Goal: Find specific page/section: Find specific page/section

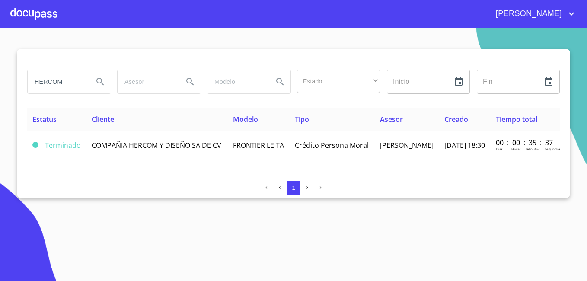
drag, startPoint x: 38, startPoint y: 80, endPoint x: 0, endPoint y: 67, distance: 40.0
click at [0, 67] on html "MARÍA DE LA LUZ HERCOM Estado ​ ​ Inicio ​ Fin ​ Estatus Cliente Modelo Tipo As…" at bounding box center [293, 140] width 587 height 281
type input "M"
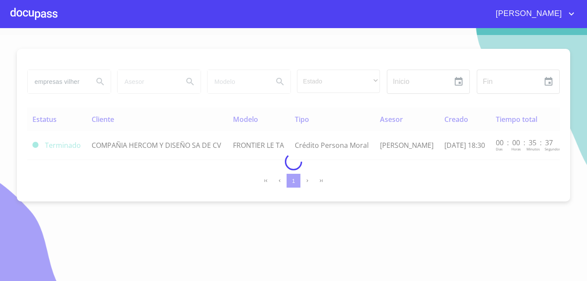
type input "empresas vilher"
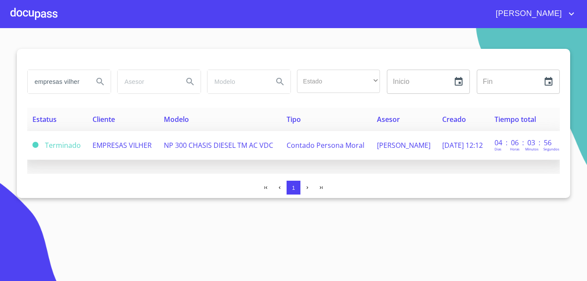
click at [107, 140] on span "EMPRESAS VILHER" at bounding box center [121, 145] width 59 height 10
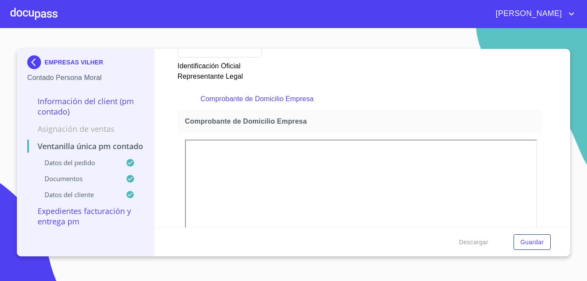
scroll to position [648, 0]
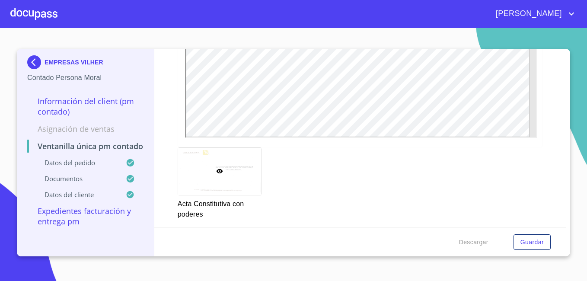
click at [230, 165] on div at bounding box center [219, 171] width 83 height 47
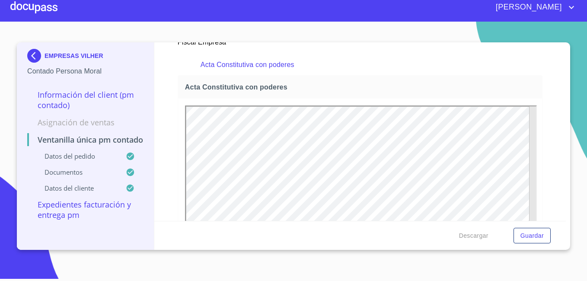
scroll to position [1373, 0]
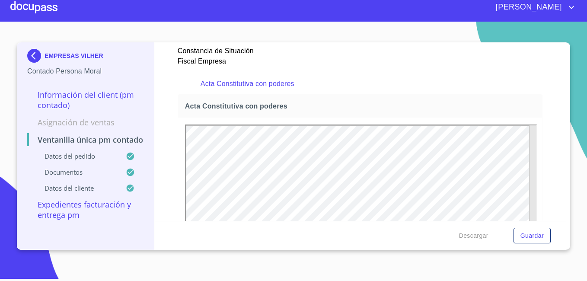
click at [36, 51] on img at bounding box center [35, 56] width 17 height 14
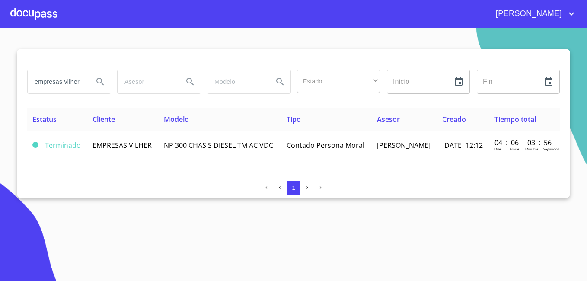
drag, startPoint x: 80, startPoint y: 79, endPoint x: 0, endPoint y: 67, distance: 81.3
click at [0, 70] on html "MARÍA DE LA LUZ empresas vilher Estado ​ ​ Inicio ​ Fin ​ Estatus Cliente Model…" at bounding box center [293, 140] width 587 height 281
type input "CONTADORES"
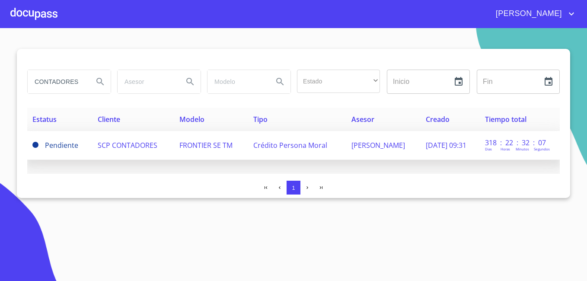
click at [122, 145] on span "SCP CONTADORES" at bounding box center [128, 145] width 60 height 10
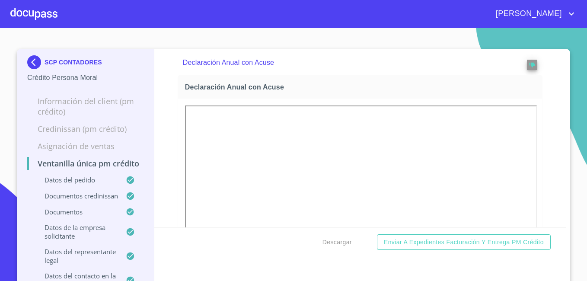
scroll to position [2851, 0]
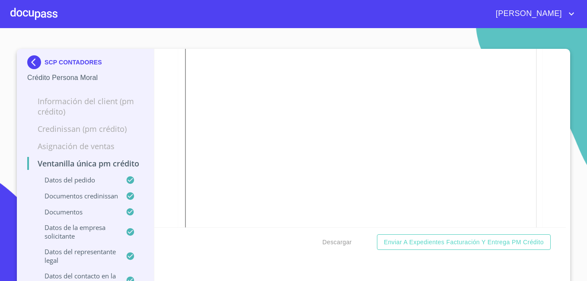
scroll to position [6, 0]
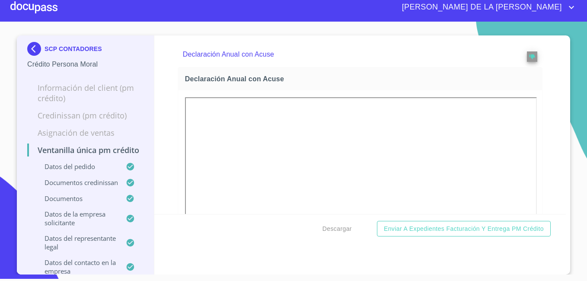
scroll to position [3073, 0]
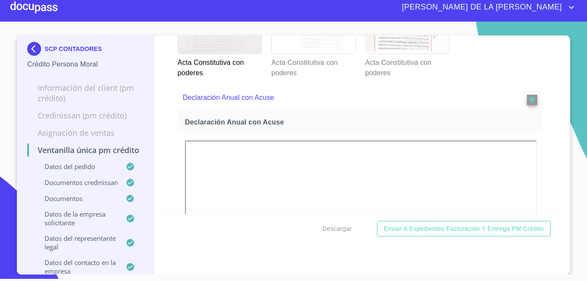
click at [314, 54] on div at bounding box center [313, 30] width 83 height 47
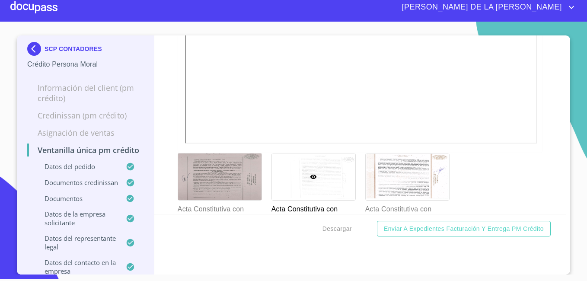
scroll to position [2814, 0]
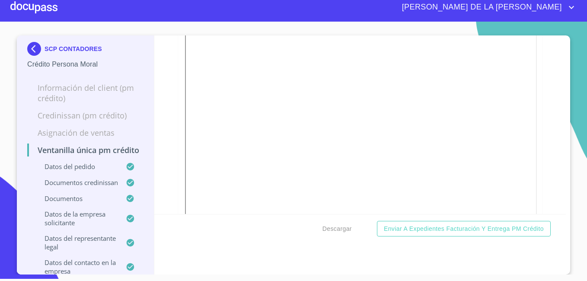
click at [29, 46] on img at bounding box center [35, 49] width 17 height 14
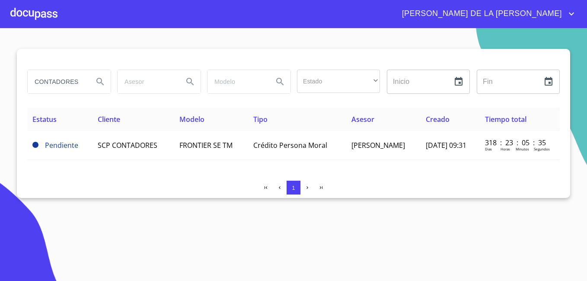
click at [0, 83] on html "[PERSON_NAME] DE LA [PERSON_NAME] CONTADORES Estado ​ ​ Inicio ​ Fin ​ Estatus …" at bounding box center [293, 140] width 587 height 281
type input "AGRICOLA ECOLOGICA"
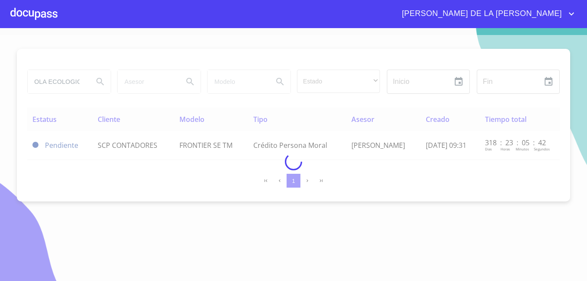
scroll to position [0, 0]
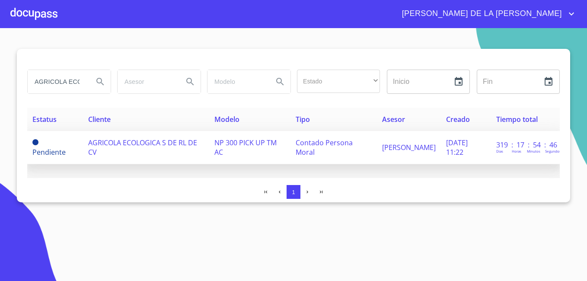
click at [125, 144] on span "AGRICOLA ECOLOGICA S DE RL DE CV" at bounding box center [142, 147] width 109 height 19
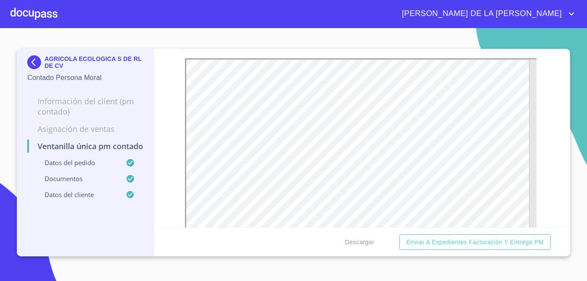
scroll to position [1253, 0]
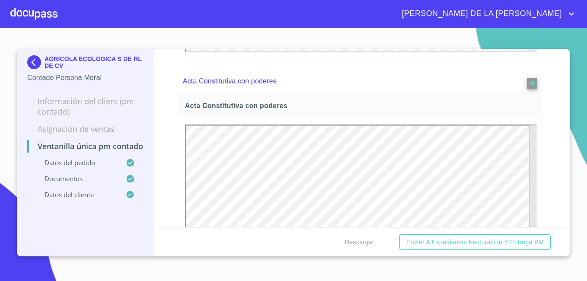
click at [33, 60] on img at bounding box center [35, 62] width 17 height 14
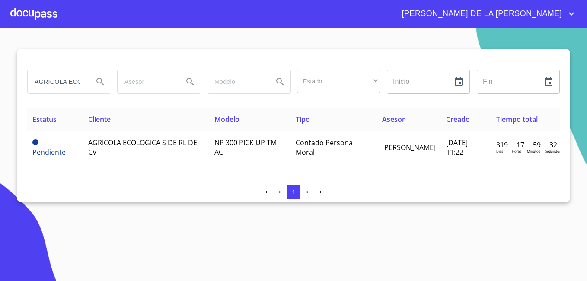
drag, startPoint x: 83, startPoint y: 80, endPoint x: 9, endPoint y: 91, distance: 74.7
click at [10, 90] on section "AGRICOLA ECOLOGICA Estado ​ ​ Inicio ​ Fin ​ Estatus Cliente Modelo Tipo Asesor…" at bounding box center [293, 154] width 587 height 253
type input "O"
type input "ARI FLEET"
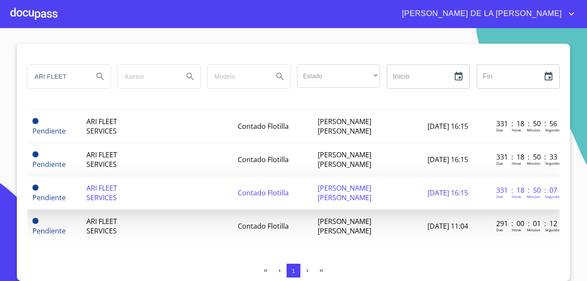
scroll to position [56, 0]
click at [99, 183] on span "ARI FLEET SERVICES" at bounding box center [101, 192] width 31 height 19
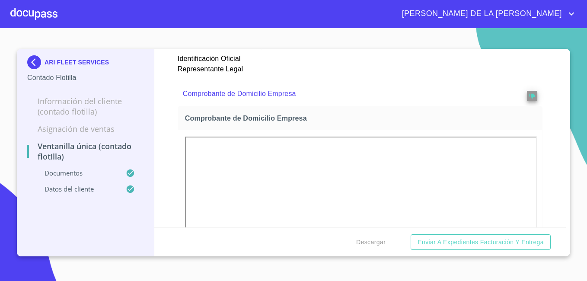
scroll to position [475, 0]
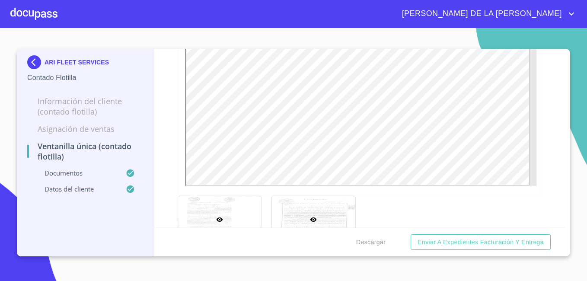
click at [308, 213] on div at bounding box center [313, 219] width 83 height 47
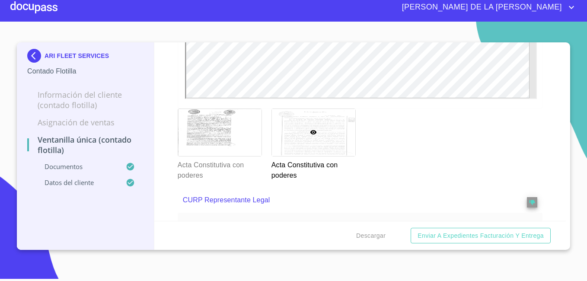
scroll to position [1491, 0]
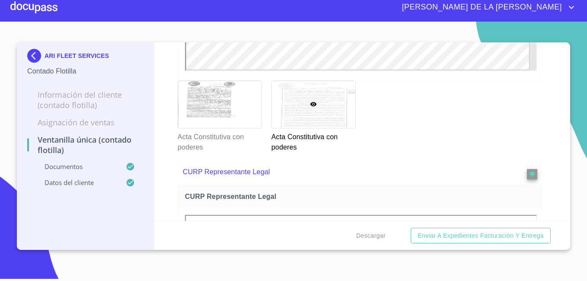
click at [317, 119] on div at bounding box center [313, 104] width 83 height 47
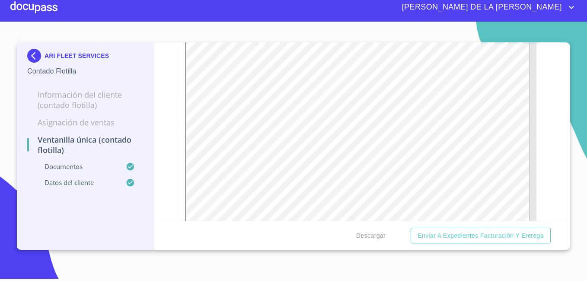
scroll to position [1319, 0]
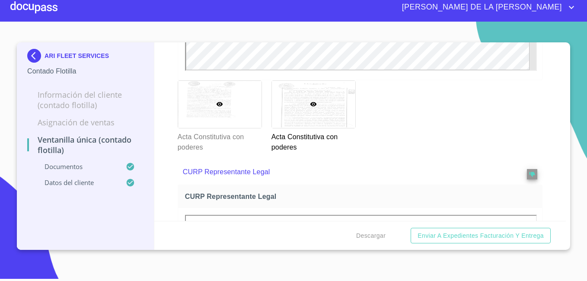
click at [225, 109] on div at bounding box center [219, 104] width 83 height 47
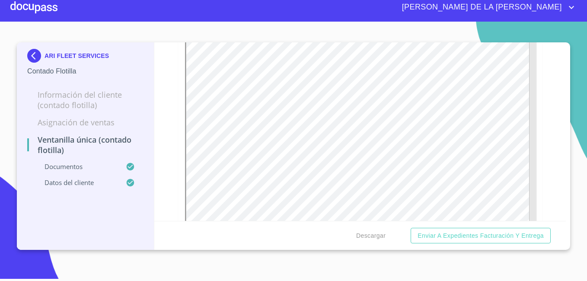
scroll to position [1362, 0]
click at [35, 51] on img at bounding box center [35, 56] width 17 height 14
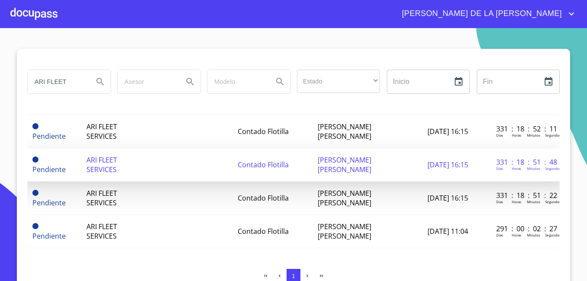
scroll to position [56, 0]
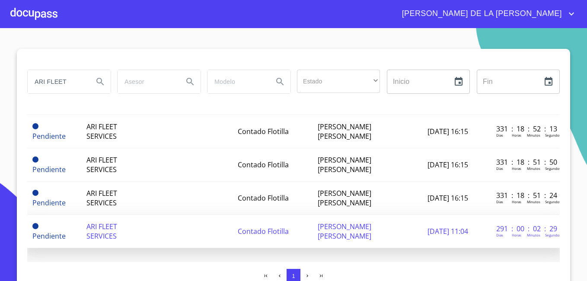
click at [99, 226] on span "ARI FLEET SERVICES" at bounding box center [101, 231] width 31 height 19
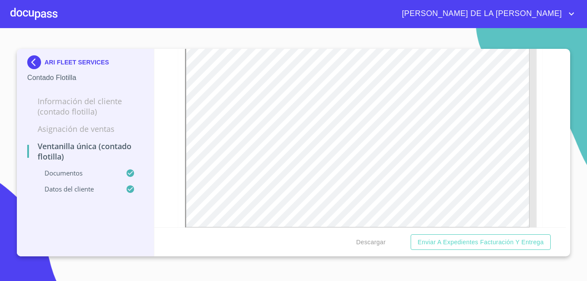
scroll to position [1426, 0]
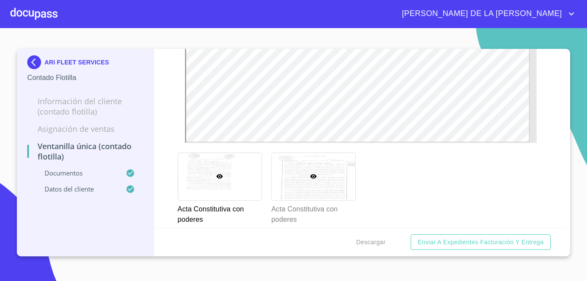
click at [295, 194] on div at bounding box center [313, 176] width 83 height 47
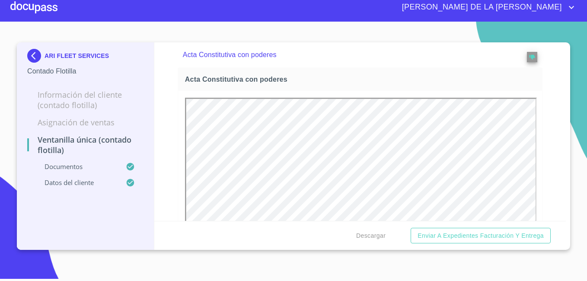
scroll to position [0, 0]
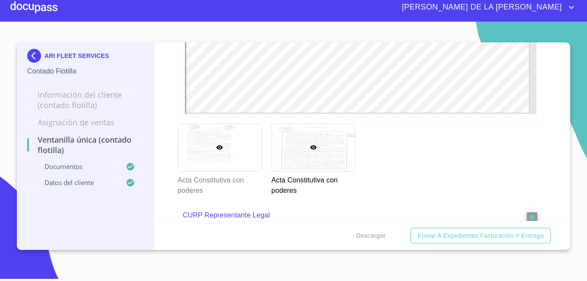
click at [217, 155] on div at bounding box center [219, 147] width 83 height 47
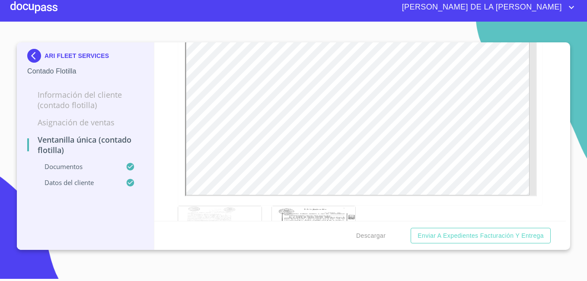
scroll to position [1319, 0]
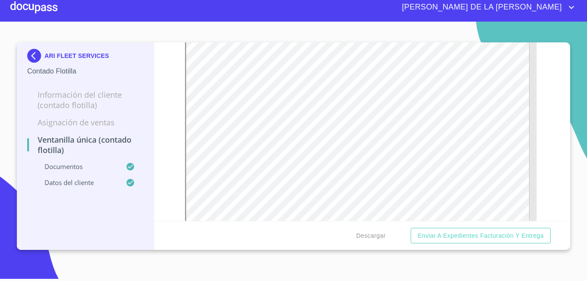
click at [32, 53] on img at bounding box center [35, 56] width 17 height 14
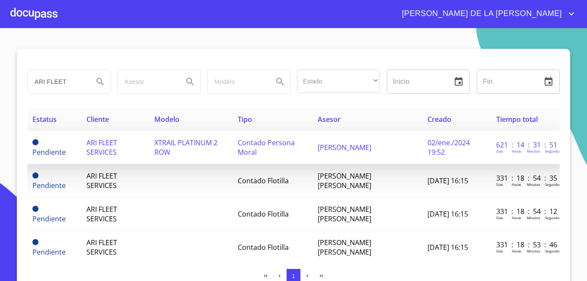
click at [92, 142] on span "ARI FLEET SERVICES" at bounding box center [101, 147] width 31 height 19
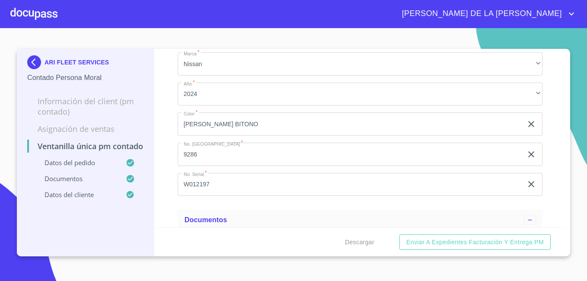
scroll to position [173, 0]
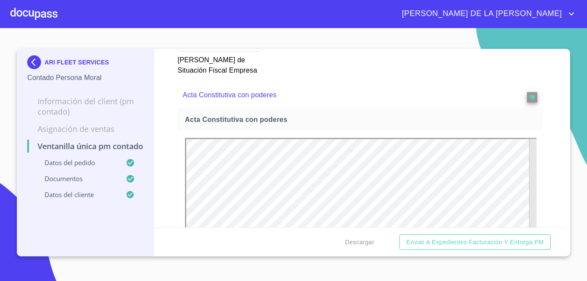
scroll to position [1382, 0]
click at [35, 58] on img at bounding box center [35, 62] width 17 height 14
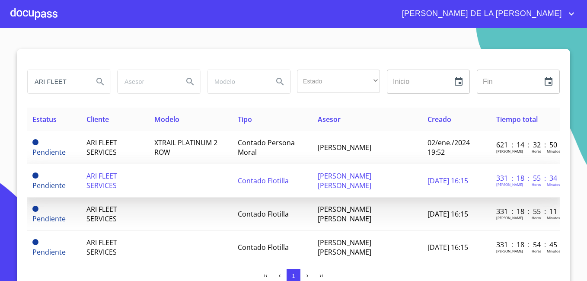
click at [99, 178] on span "ARI FLEET SERVICES" at bounding box center [101, 180] width 31 height 19
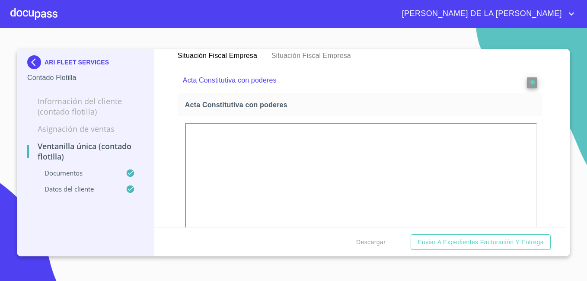
scroll to position [1210, 0]
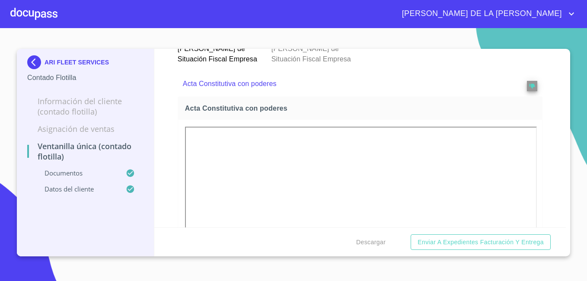
click at [38, 64] on img at bounding box center [35, 62] width 17 height 14
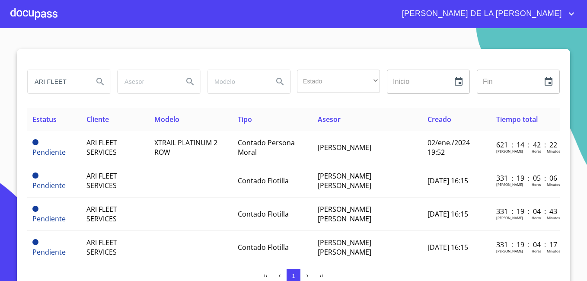
drag, startPoint x: 80, startPoint y: 83, endPoint x: 0, endPoint y: 73, distance: 80.9
click at [0, 74] on html "MARÍA DE LA LUZ ARI FLEET Estado ​ ​ Inicio ​ Fin ​ Estatus Cliente Modelo Tipo…" at bounding box center [293, 140] width 587 height 281
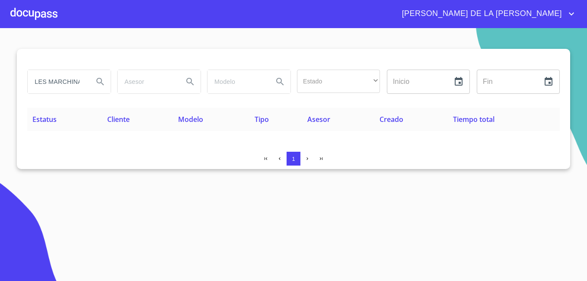
click at [45, 82] on input "METALES MARCHINA" at bounding box center [57, 81] width 59 height 23
type input "MARCHINA"
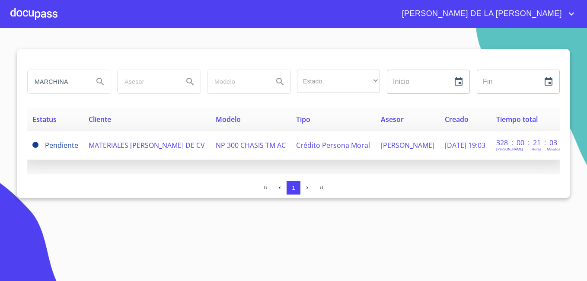
click at [138, 152] on td "MATERIALES MARCHINA SA DE CV" at bounding box center [146, 145] width 127 height 29
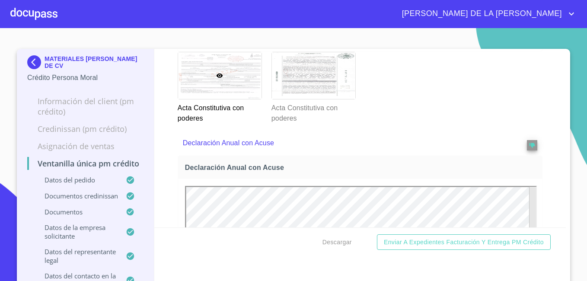
scroll to position [3024, 0]
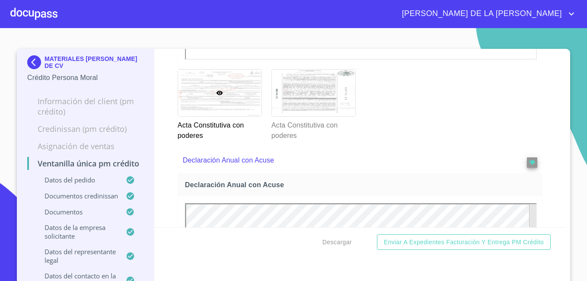
drag, startPoint x: 522, startPoint y: 245, endPoint x: 522, endPoint y: 228, distance: 17.3
click at [522, 228] on div "Descargar Enviar a Expedientes Facturación y Entrega PM crédito" at bounding box center [360, 241] width 412 height 29
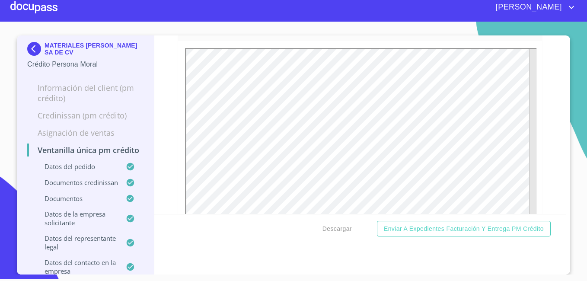
scroll to position [3169, 0]
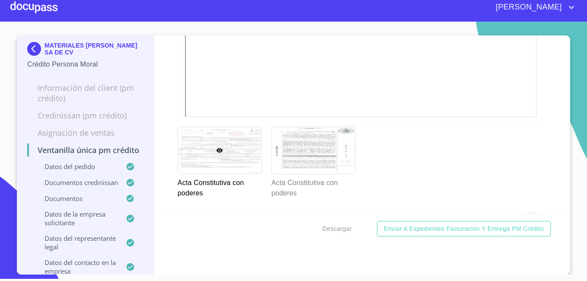
click at [30, 46] on img at bounding box center [35, 49] width 17 height 14
